Goal: Information Seeking & Learning: Learn about a topic

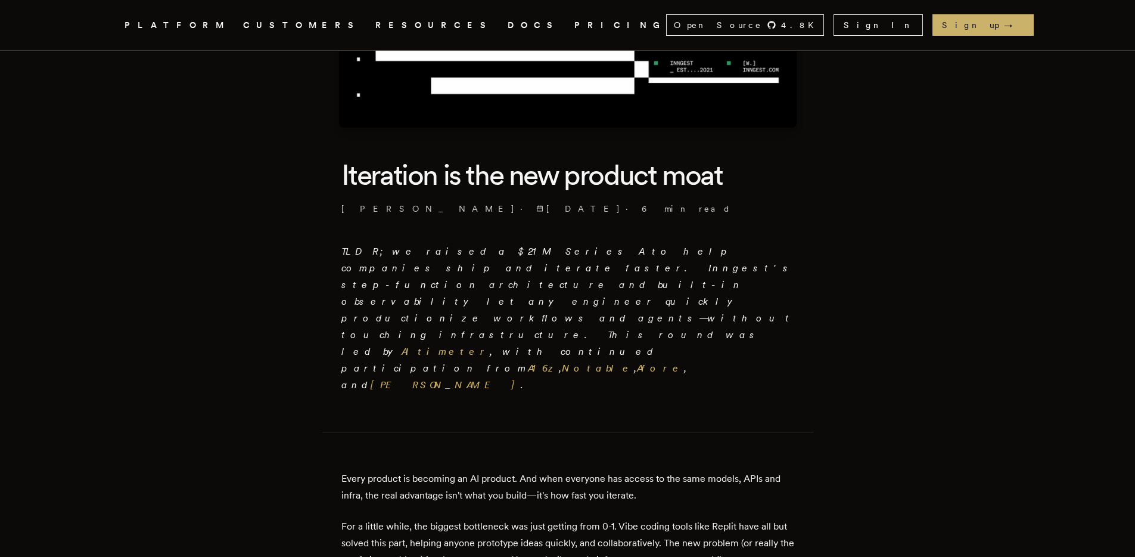
scroll to position [286, 0]
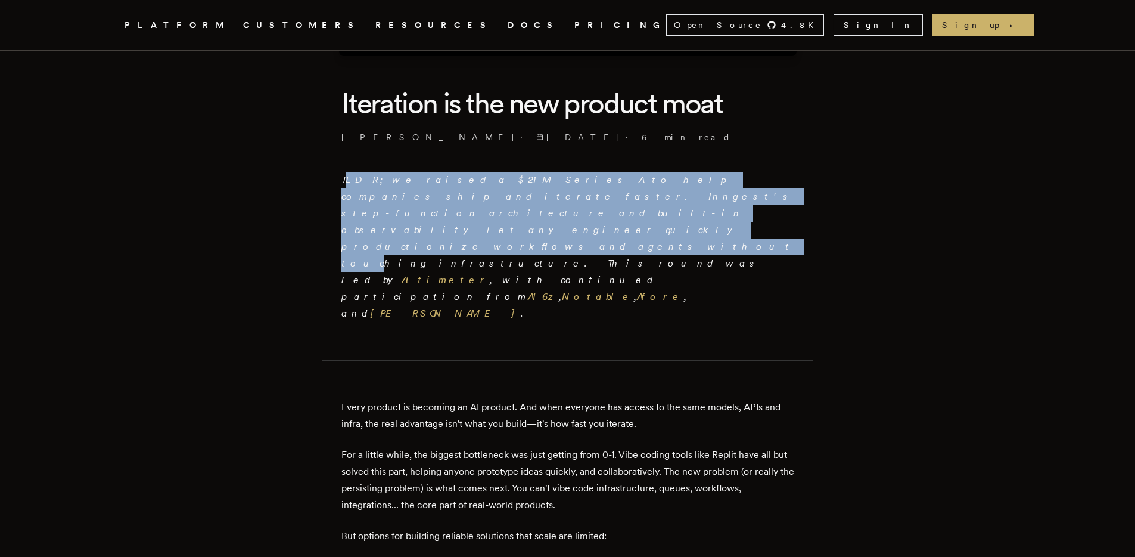
drag, startPoint x: 350, startPoint y: 180, endPoint x: 398, endPoint y: 210, distance: 56.5
click at [398, 210] on em "TLDR; we raised a $21M Series A to help companies ship and iterate faster. Inng…" at bounding box center [567, 246] width 453 height 145
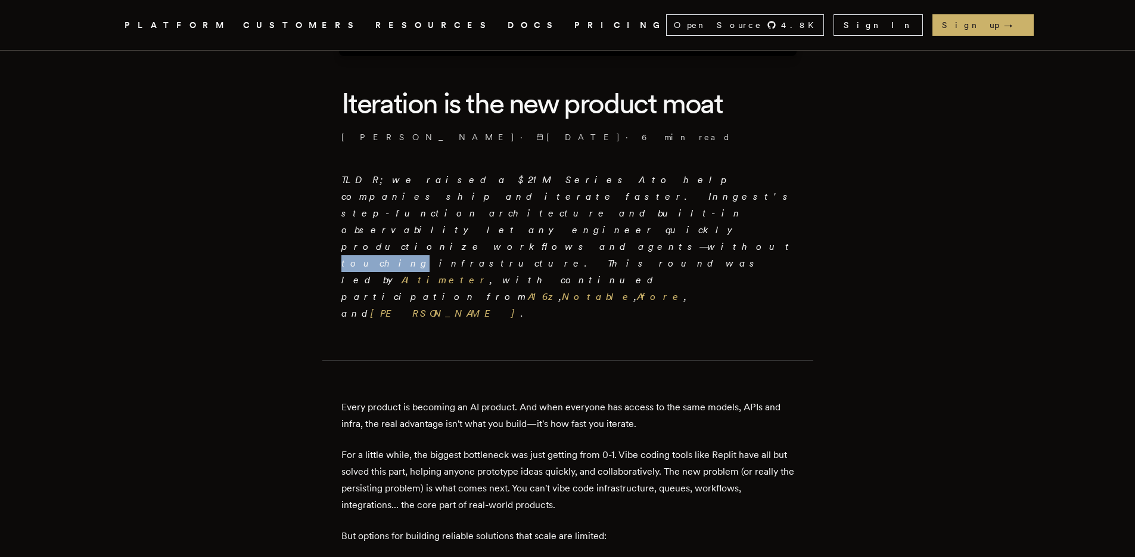
click at [398, 210] on em "TLDR; we raised a $21M Series A to help companies ship and iterate faster. Inng…" at bounding box center [567, 246] width 453 height 145
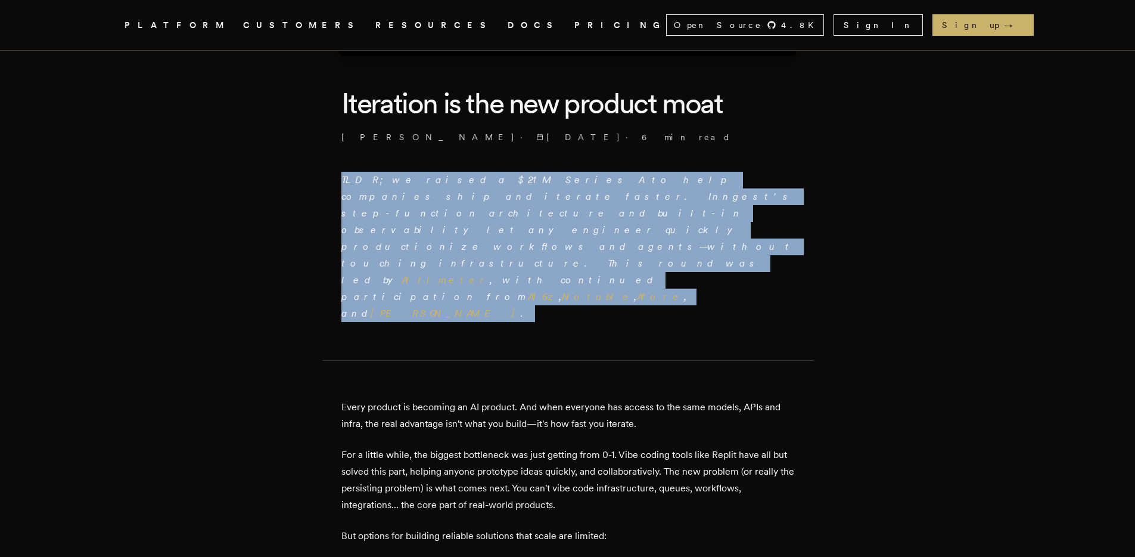
click at [398, 210] on em "TLDR; we raised a $21M Series A to help companies ship and iterate faster. Inng…" at bounding box center [567, 246] width 453 height 145
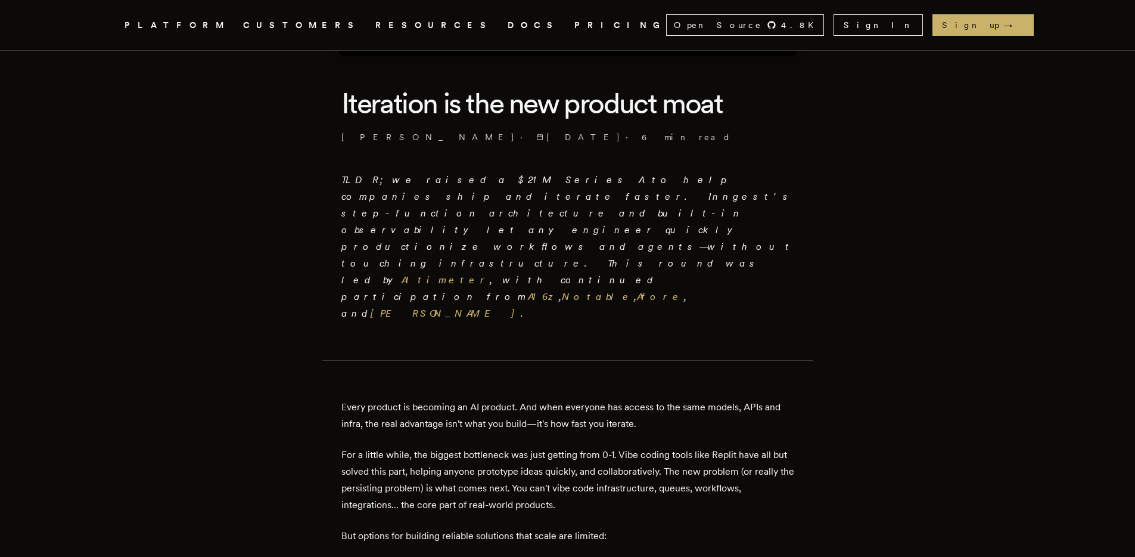
click at [395, 399] on p "Every product is becoming an AI product. And when everyone has access to the sa…" at bounding box center [567, 415] width 453 height 33
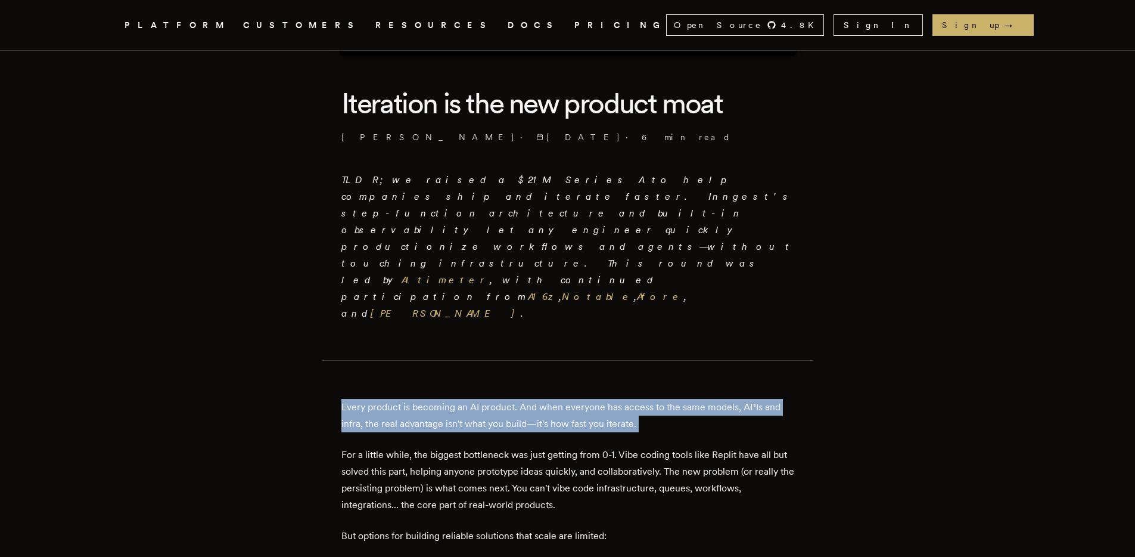
click at [395, 399] on p "Every product is becoming an AI product. And when everyone has access to the sa…" at bounding box center [567, 415] width 453 height 33
click at [383, 399] on p "Every product is becoming an AI product. And when everyone has access to the sa…" at bounding box center [567, 415] width 453 height 33
